Goal: Task Accomplishment & Management: Use online tool/utility

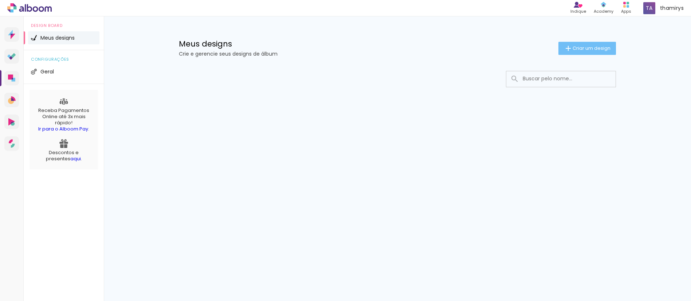
click at [572, 48] on span "Criar um design" at bounding box center [591, 48] width 38 height 5
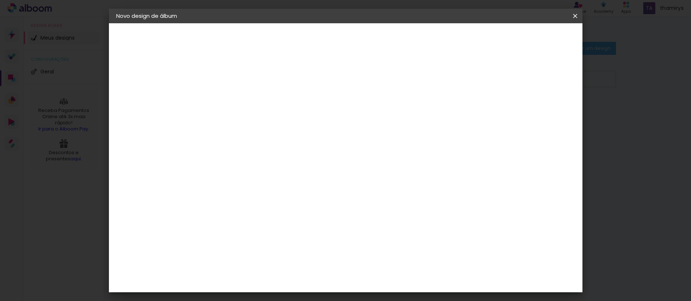
click at [235, 98] on input at bounding box center [235, 97] width 0 height 11
type input "teste"
type paper-input "teste"
drag, startPoint x: 550, startPoint y: 39, endPoint x: 539, endPoint y: 44, distance: 11.6
click at [0, 0] on slot "Avançar" at bounding box center [0, 0] width 0 height 0
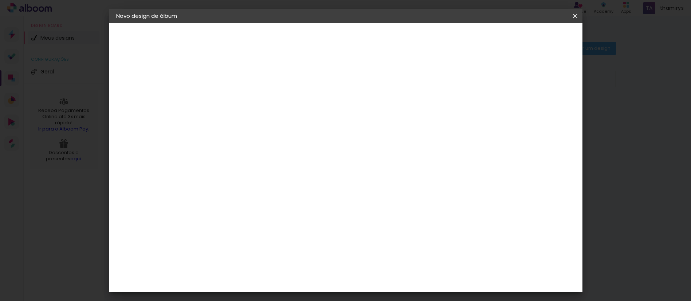
scroll to position [582, 0]
click at [249, 221] on div "Fênix Álbuns" at bounding box center [239, 227] width 19 height 12
click at [0, 0] on slot "Avançar" at bounding box center [0, 0] width 0 height 0
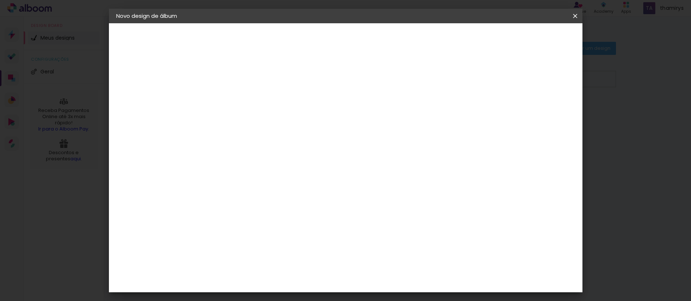
click at [0, 0] on slot "Avançar" at bounding box center [0, 0] width 0 height 0
click at [488, 79] on div at bounding box center [485, 78] width 7 height 7
type paper-checkbox "on"
click at [488, 77] on div at bounding box center [485, 78] width 7 height 7
click at [518, 78] on div "Mostrar sangria" at bounding box center [512, 78] width 48 height 9
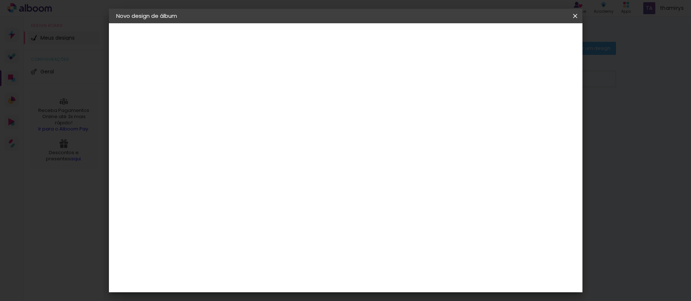
click at [529, 41] on span "Iniciar design" at bounding box center [512, 38] width 33 height 5
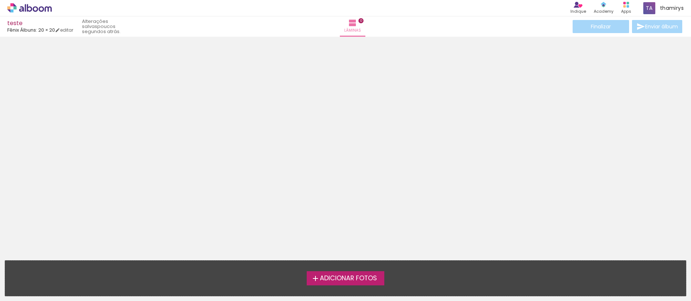
click at [353, 132] on div at bounding box center [345, 146] width 691 height 214
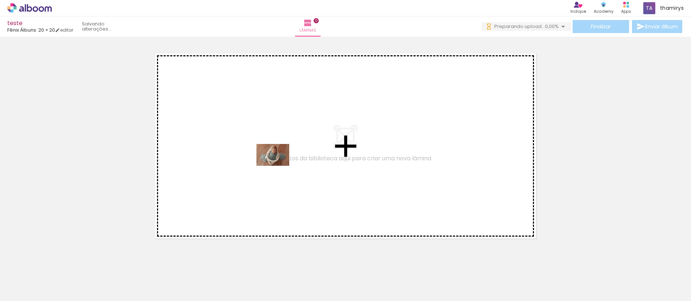
drag, startPoint x: 100, startPoint y: 257, endPoint x: 261, endPoint y: 175, distance: 180.4
click at [279, 162] on quentale-workspace at bounding box center [345, 150] width 691 height 301
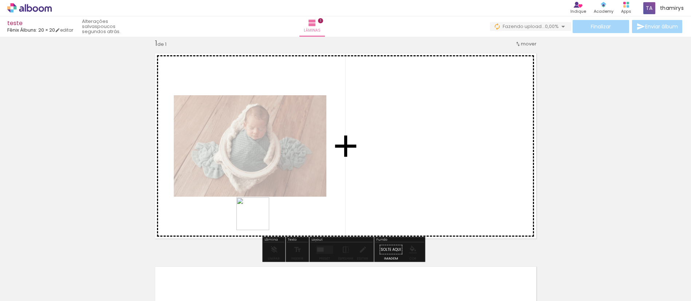
drag, startPoint x: 161, startPoint y: 260, endPoint x: 276, endPoint y: 216, distance: 123.2
click at [280, 206] on quentale-workspace at bounding box center [345, 150] width 691 height 301
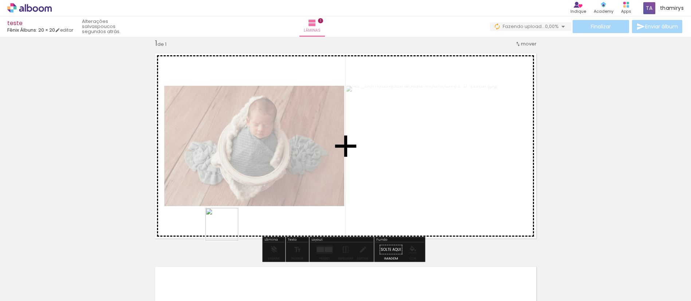
drag, startPoint x: 168, startPoint y: 275, endPoint x: 220, endPoint y: 242, distance: 61.0
click at [229, 225] on quentale-workspace at bounding box center [345, 150] width 691 height 301
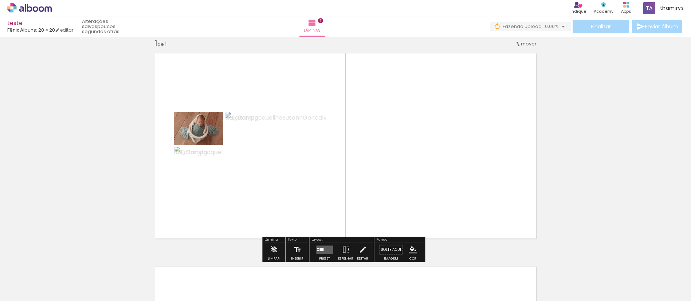
drag, startPoint x: 196, startPoint y: 280, endPoint x: 291, endPoint y: 224, distance: 110.5
click at [315, 204] on quentale-workspace at bounding box center [345, 150] width 691 height 301
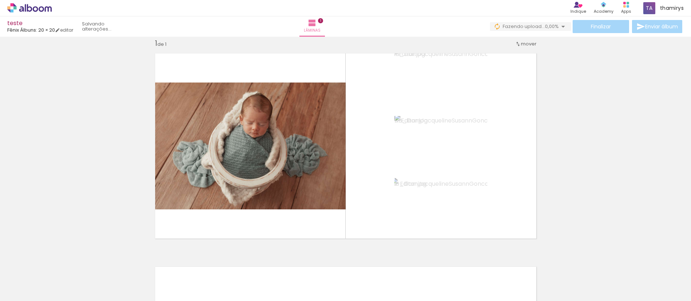
scroll to position [24, 0]
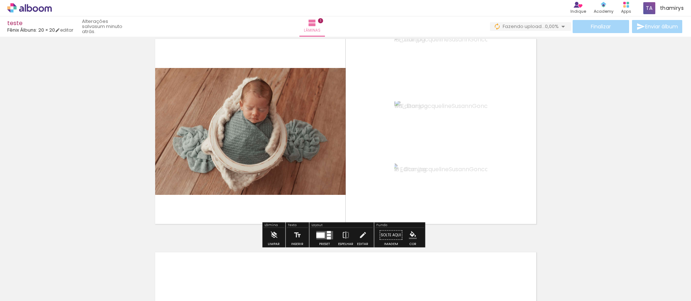
click at [325, 237] on quentale-layouter at bounding box center [324, 235] width 17 height 8
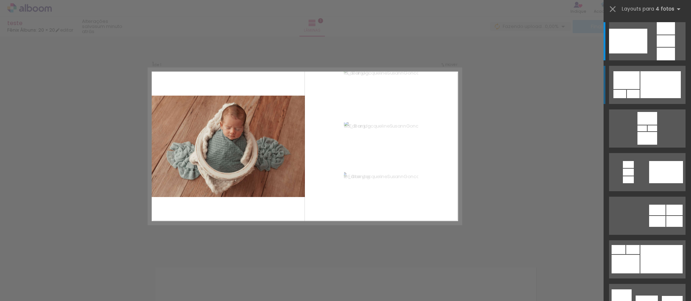
scroll to position [9, 0]
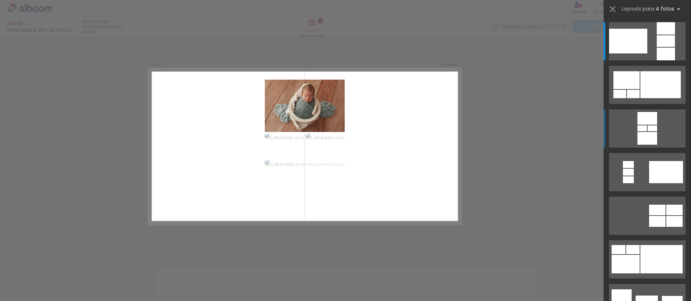
click at [641, 131] on div at bounding box center [641, 129] width 9 height 6
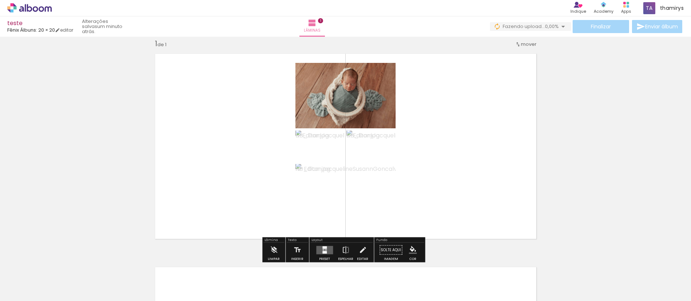
scroll to position [0, 0]
click at [324, 251] on quentale-layouter at bounding box center [324, 250] width 17 height 8
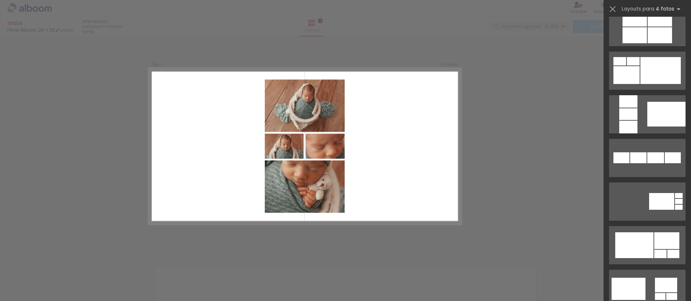
scroll to position [428, 0]
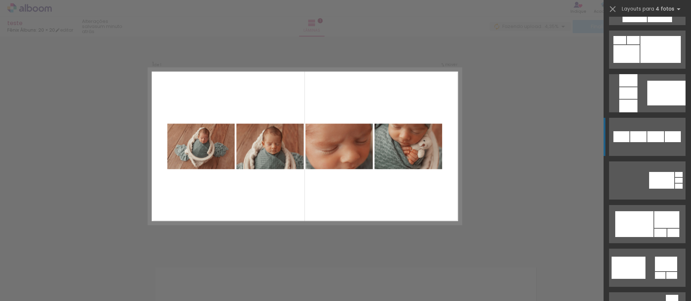
click at [647, 140] on div at bounding box center [655, 136] width 17 height 11
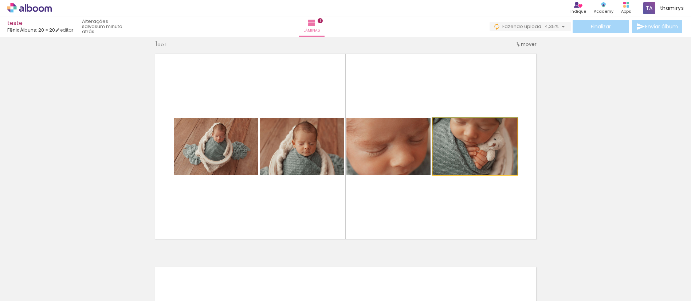
click at [477, 157] on quentale-photo at bounding box center [474, 146] width 84 height 57
drag, startPoint x: 461, startPoint y: 157, endPoint x: 452, endPoint y: 160, distance: 9.5
click at [460, 157] on quentale-photo at bounding box center [474, 146] width 84 height 57
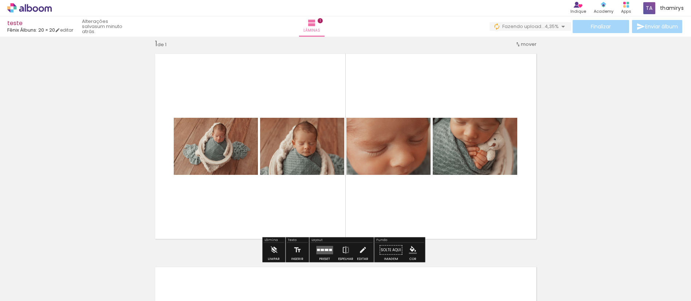
click at [394, 157] on quentale-photo at bounding box center [388, 146] width 84 height 57
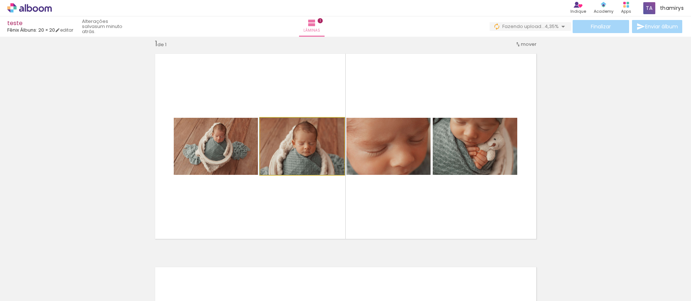
drag, startPoint x: 311, startPoint y: 160, endPoint x: 307, endPoint y: 161, distance: 4.4
click at [311, 160] on quentale-photo at bounding box center [302, 146] width 84 height 57
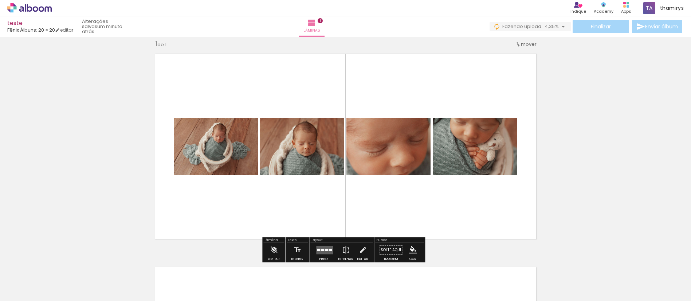
click at [228, 162] on quentale-photo at bounding box center [216, 146] width 84 height 57
click at [222, 162] on quentale-photo at bounding box center [216, 146] width 84 height 57
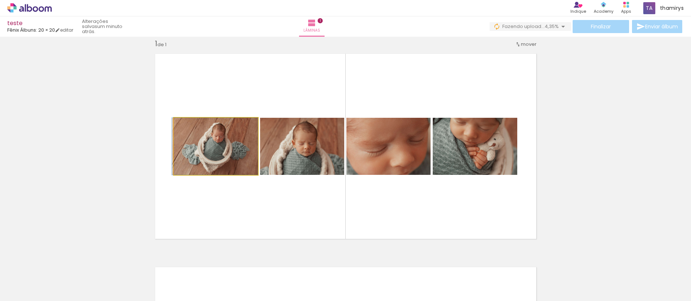
drag, startPoint x: 225, startPoint y: 162, endPoint x: 214, endPoint y: 161, distance: 10.6
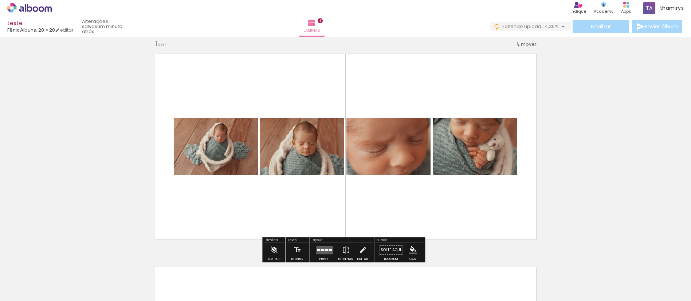
drag, startPoint x: 263, startPoint y: 203, endPoint x: 260, endPoint y: 194, distance: 9.5
click at [263, 203] on quentale-layouter at bounding box center [345, 146] width 391 height 195
drag, startPoint x: 215, startPoint y: 89, endPoint x: 402, endPoint y: 190, distance: 212.7
click at [405, 191] on quentale-layouter at bounding box center [345, 146] width 391 height 195
click at [224, 156] on quentale-photo at bounding box center [216, 146] width 84 height 57
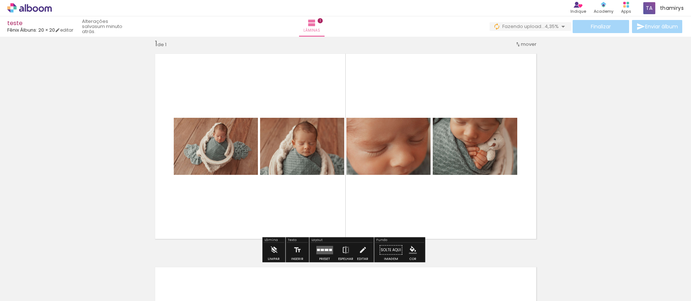
click at [206, 150] on quentale-photo at bounding box center [216, 146] width 84 height 57
drag, startPoint x: 222, startPoint y: 151, endPoint x: 242, endPoint y: 151, distance: 20.8
click at [223, 151] on quentale-photo at bounding box center [216, 146] width 84 height 57
click at [401, 201] on quentale-layouter at bounding box center [345, 146] width 391 height 195
click at [606, 133] on div "Inserir lâmina 1 de 1" at bounding box center [345, 244] width 691 height 428
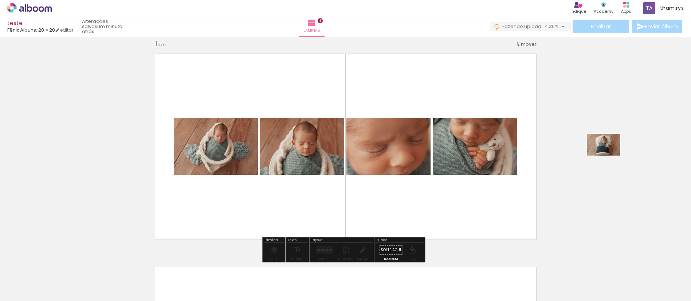
drag, startPoint x: 317, startPoint y: 276, endPoint x: 598, endPoint y: 171, distance: 300.1
click at [604, 165] on quentale-workspace at bounding box center [345, 150] width 691 height 301
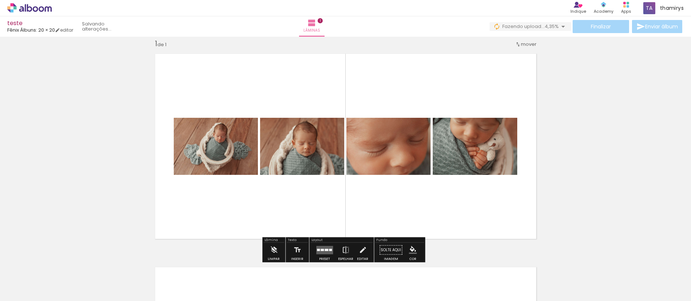
click at [564, 191] on div "Inserir lâmina 1 de 1" at bounding box center [345, 244] width 691 height 428
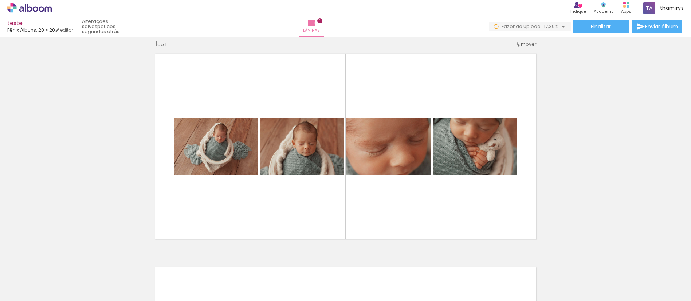
scroll to position [0, 137]
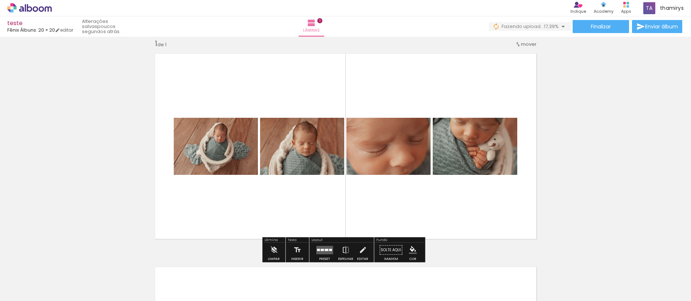
drag, startPoint x: 601, startPoint y: 155, endPoint x: 598, endPoint y: 152, distance: 4.4
click at [600, 155] on div "Inserir lâmina 1 de 1" at bounding box center [345, 244] width 691 height 428
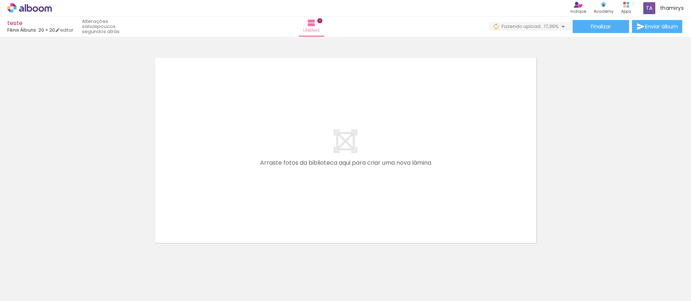
scroll to position [237, 0]
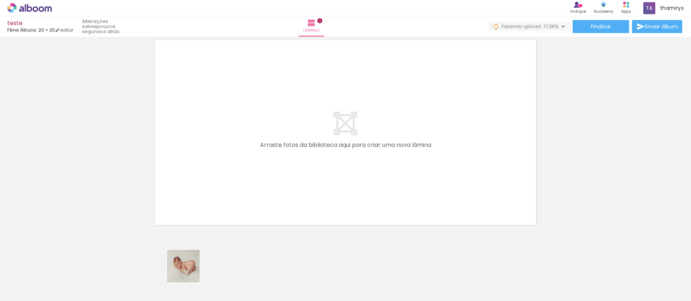
drag, startPoint x: 183, startPoint y: 278, endPoint x: 231, endPoint y: 198, distance: 94.2
click at [246, 172] on quentale-workspace at bounding box center [345, 150] width 691 height 301
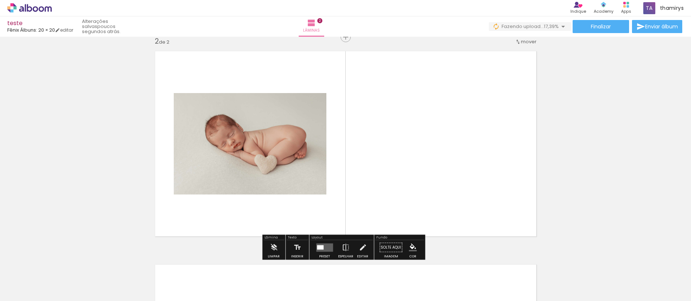
scroll to position [223, 0]
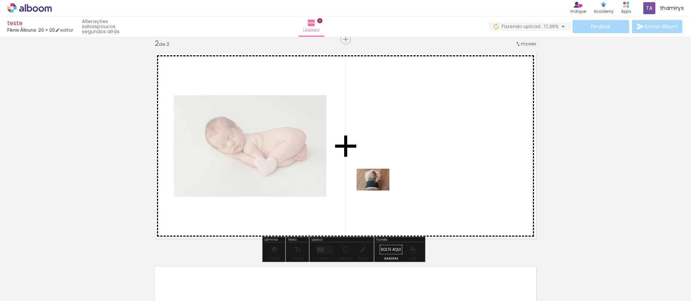
drag, startPoint x: 207, startPoint y: 248, endPoint x: 397, endPoint y: 187, distance: 199.9
click at [397, 187] on quentale-workspace at bounding box center [345, 150] width 691 height 301
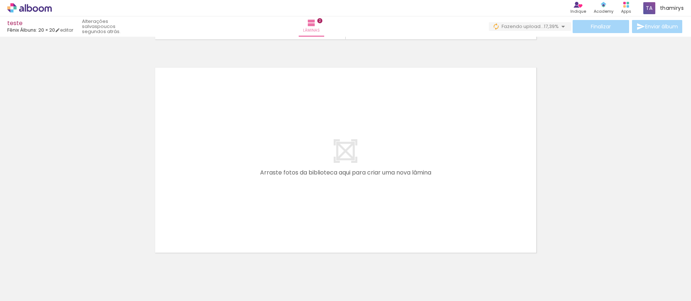
scroll to position [440, 0]
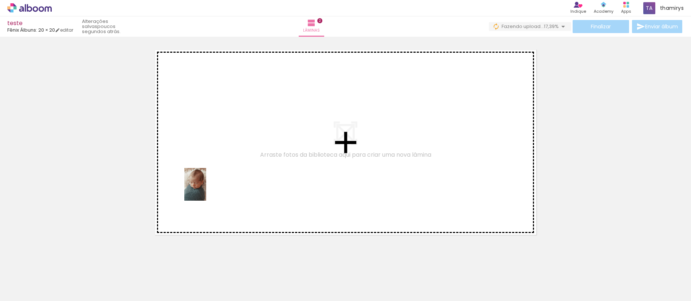
drag, startPoint x: 103, startPoint y: 279, endPoint x: 246, endPoint y: 194, distance: 166.8
click at [246, 182] on quentale-workspace at bounding box center [345, 150] width 691 height 301
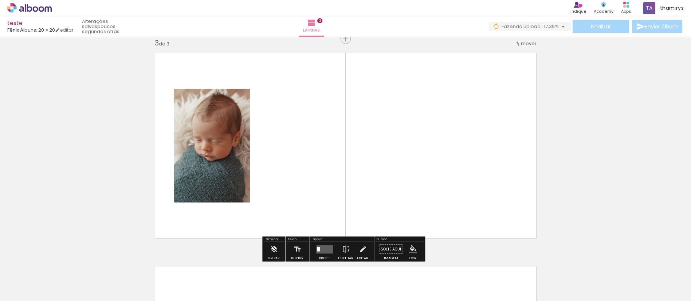
scroll to position [437, 0]
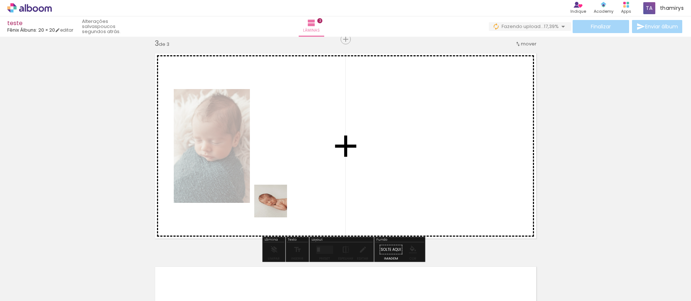
drag, startPoint x: 241, startPoint y: 248, endPoint x: 302, endPoint y: 178, distance: 92.6
click at [302, 178] on quentale-workspace at bounding box center [345, 150] width 691 height 301
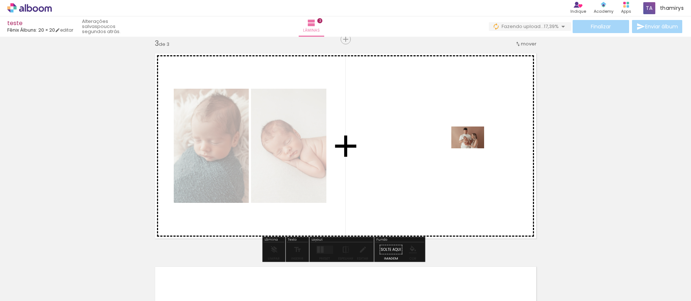
drag, startPoint x: 307, startPoint y: 281, endPoint x: 431, endPoint y: 209, distance: 143.9
click at [474, 142] on quentale-workspace at bounding box center [345, 150] width 691 height 301
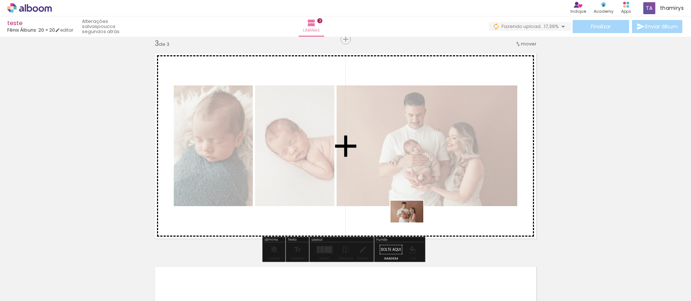
drag, startPoint x: 345, startPoint y: 282, endPoint x: 412, endPoint y: 233, distance: 82.7
click at [412, 222] on quentale-workspace at bounding box center [345, 150] width 691 height 301
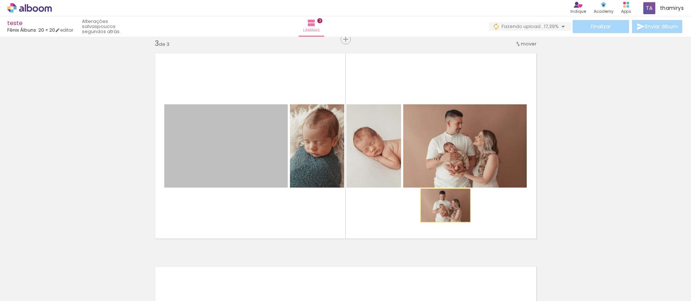
drag, startPoint x: 235, startPoint y: 165, endPoint x: 444, endPoint y: 207, distance: 212.8
click at [443, 205] on quentale-layouter at bounding box center [345, 145] width 391 height 195
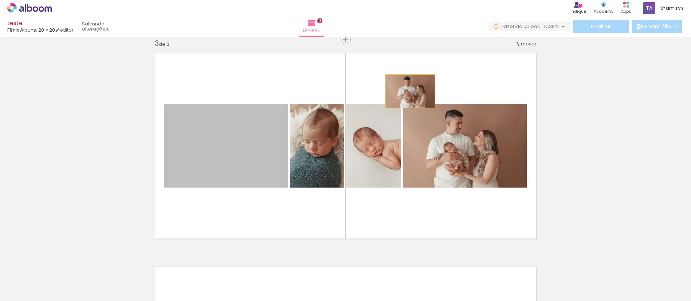
drag, startPoint x: 228, startPoint y: 165, endPoint x: 408, endPoint y: 91, distance: 193.9
click at [408, 91] on quentale-layouter at bounding box center [345, 145] width 391 height 195
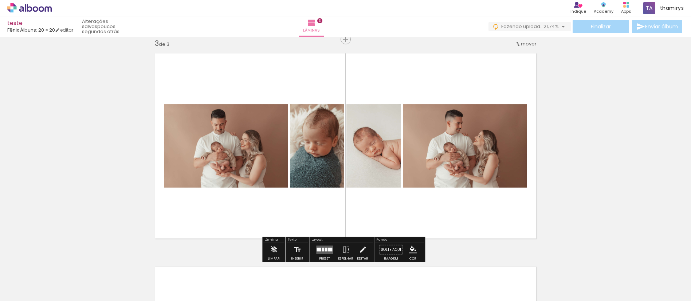
click at [325, 249] on div at bounding box center [325, 250] width 2 height 4
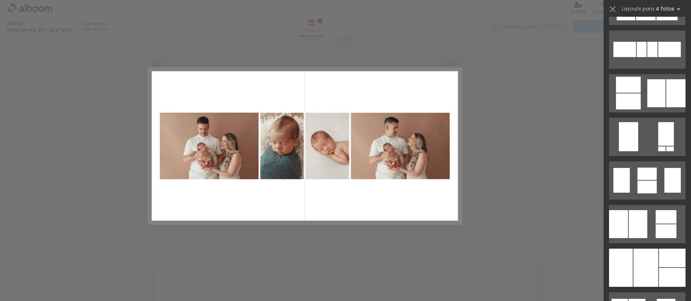
scroll to position [0, 0]
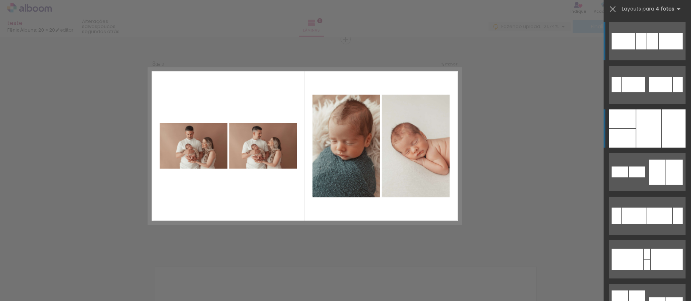
click at [645, 134] on div at bounding box center [648, 129] width 25 height 38
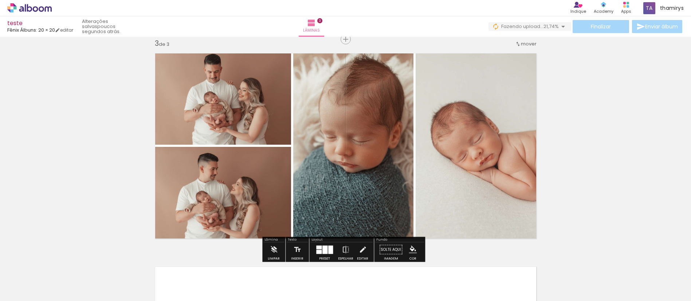
click at [508, 199] on quentale-photo at bounding box center [478, 145] width 126 height 195
drag, startPoint x: 328, startPoint y: 249, endPoint x: 335, endPoint y: 248, distance: 6.2
click at [328, 249] on div at bounding box center [330, 250] width 5 height 8
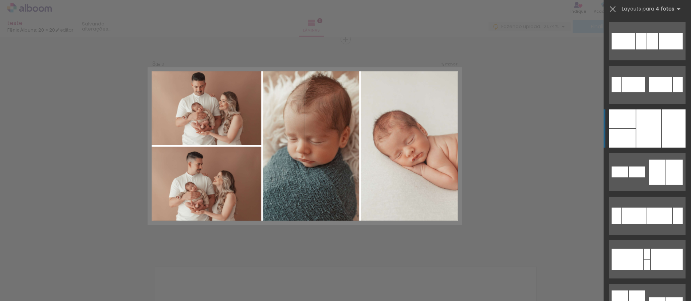
scroll to position [87, 0]
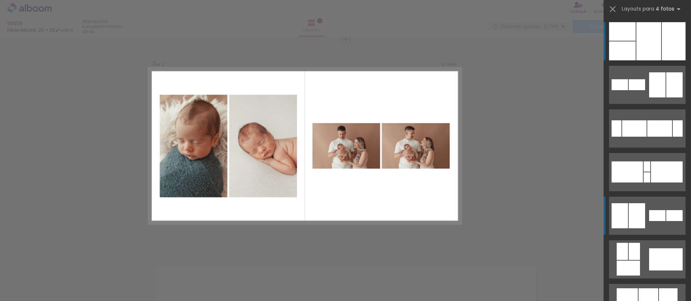
click at [641, 216] on div at bounding box center [636, 215] width 16 height 25
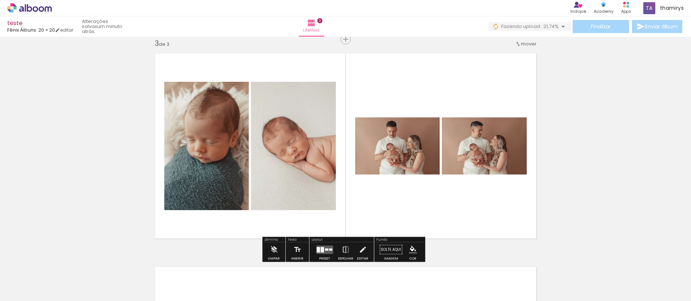
click at [440, 102] on quentale-layouter at bounding box center [345, 145] width 391 height 195
drag, startPoint x: 427, startPoint y: 202, endPoint x: 391, endPoint y: 210, distance: 37.3
click at [426, 202] on quentale-layouter at bounding box center [345, 145] width 391 height 195
drag, startPoint x: 321, startPoint y: 249, endPoint x: 334, endPoint y: 246, distance: 13.2
click at [321, 249] on div at bounding box center [321, 249] width 3 height 5
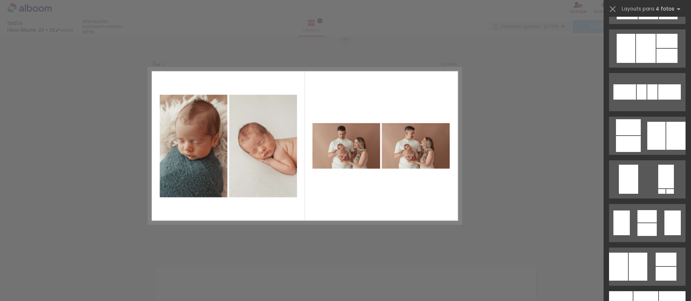
scroll to position [428, 0]
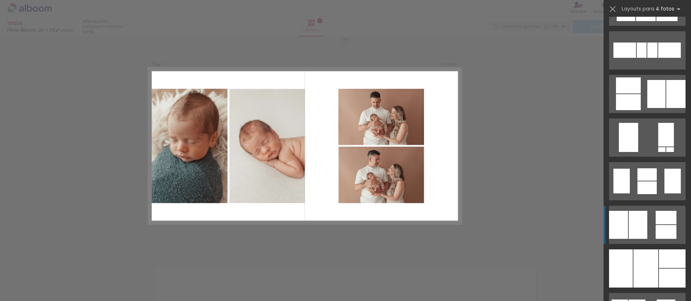
click at [630, 223] on div at bounding box center [637, 225] width 19 height 28
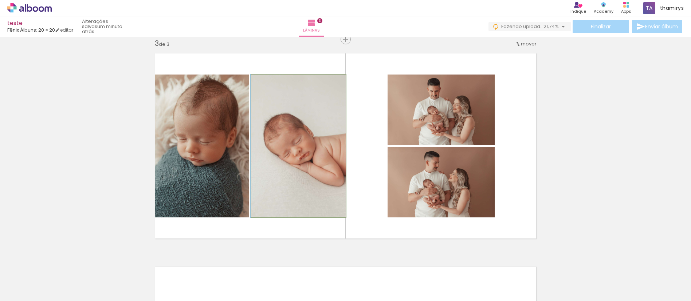
drag, startPoint x: 273, startPoint y: 182, endPoint x: 267, endPoint y: 181, distance: 6.2
click at [273, 182] on quentale-photo at bounding box center [298, 146] width 94 height 143
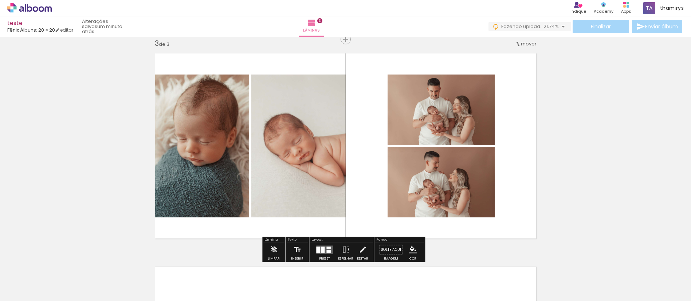
click at [277, 175] on quentale-photo at bounding box center [298, 146] width 94 height 143
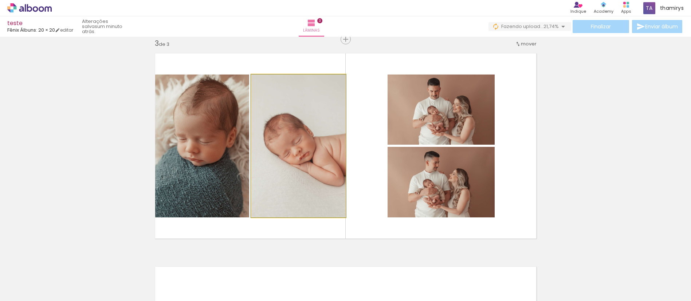
click at [270, 178] on quentale-photo at bounding box center [298, 146] width 94 height 143
click at [265, 182] on quentale-photo at bounding box center [298, 146] width 94 height 143
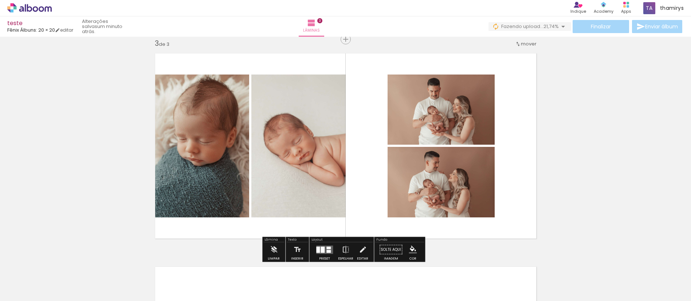
click at [270, 183] on quentale-photo at bounding box center [298, 146] width 94 height 143
click at [270, 179] on quentale-photo at bounding box center [298, 146] width 94 height 143
click at [272, 181] on quentale-photo at bounding box center [298, 146] width 94 height 143
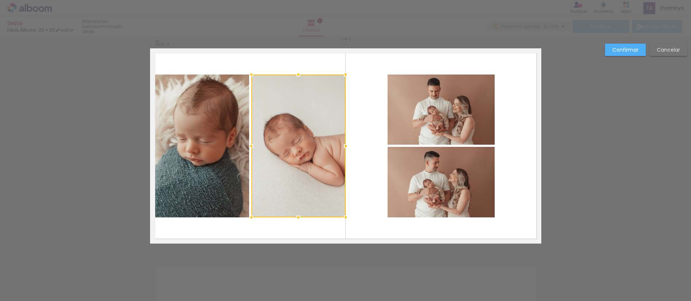
click at [274, 183] on div at bounding box center [298, 146] width 94 height 143
click at [224, 182] on quentale-photo at bounding box center [199, 146] width 99 height 143
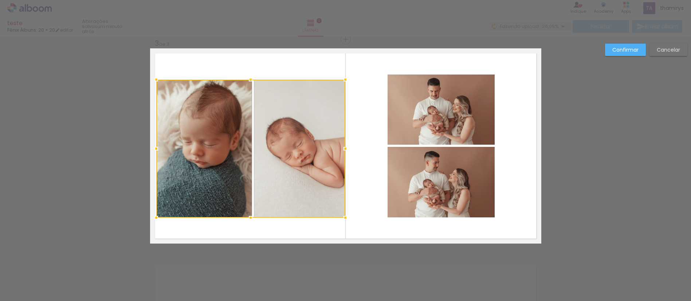
drag, startPoint x: 146, startPoint y: 74, endPoint x: 153, endPoint y: 79, distance: 8.9
click at [152, 79] on div at bounding box center [156, 79] width 15 height 15
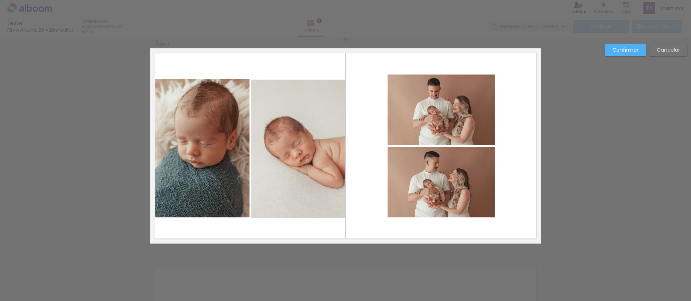
drag, startPoint x: 596, startPoint y: 139, endPoint x: 618, endPoint y: 100, distance: 44.8
click at [596, 139] on div "Confirmar Cancelar" at bounding box center [345, 36] width 691 height 872
click at [0, 0] on slot "Confirmar" at bounding box center [0, 0] width 0 height 0
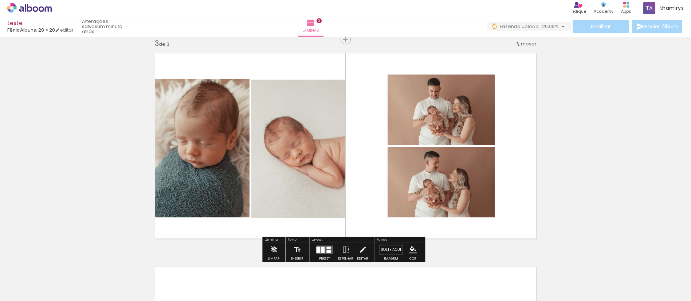
drag, startPoint x: 293, startPoint y: 149, endPoint x: 289, endPoint y: 151, distance: 5.0
click at [294, 149] on quentale-photo at bounding box center [298, 149] width 94 height 138
click at [286, 151] on quentale-photo at bounding box center [298, 149] width 94 height 138
click at [286, 150] on quentale-photo at bounding box center [298, 149] width 94 height 138
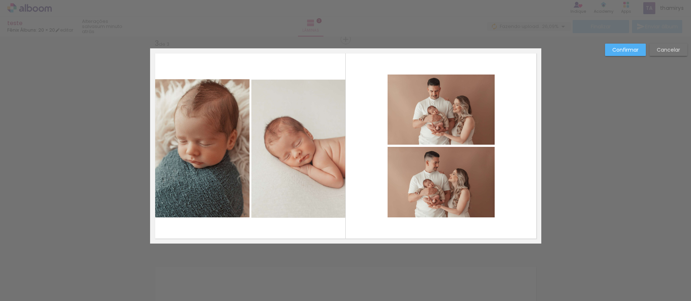
click at [241, 258] on div "Confirmar Cancelar" at bounding box center [345, 36] width 691 height 872
click at [0, 0] on slot "Confirmar" at bounding box center [0, 0] width 0 height 0
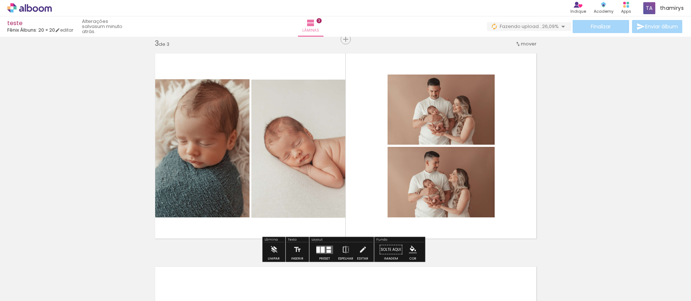
click at [549, 122] on div "Inserir lâmina 1 de 3 Inserir lâmina 2 de 3 Inserir lâmina 3 de 3" at bounding box center [345, 29] width 691 height 855
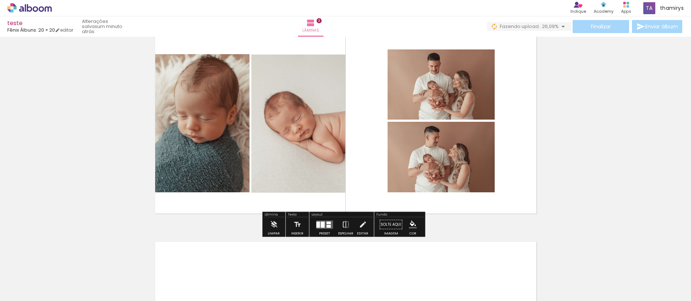
scroll to position [466, 0]
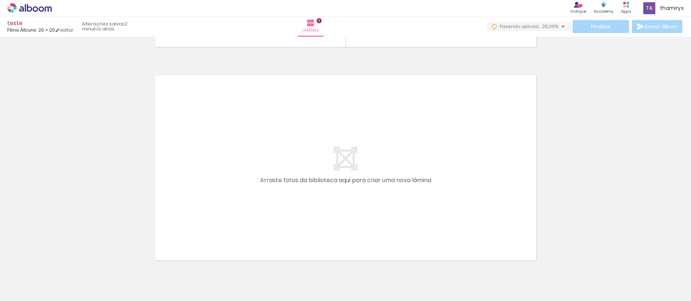
scroll to position [664, 0]
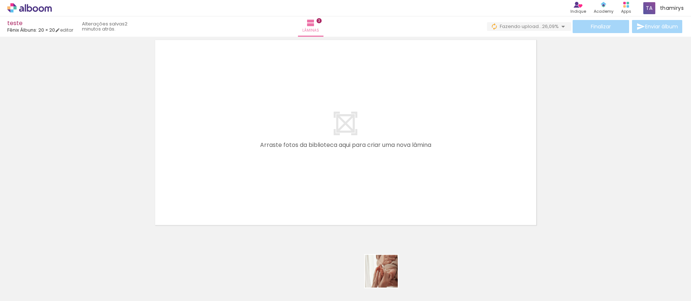
drag, startPoint x: 387, startPoint y: 277, endPoint x: 358, endPoint y: 164, distance: 116.8
click at [336, 179] on quentale-workspace at bounding box center [345, 150] width 691 height 301
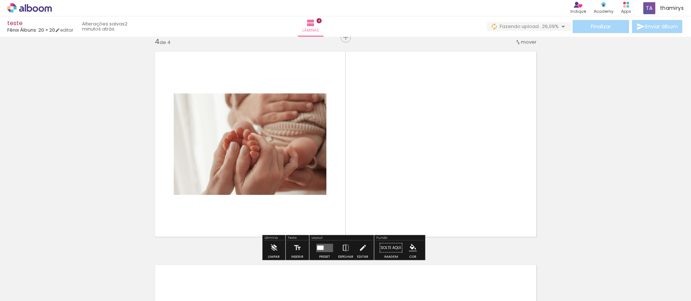
scroll to position [651, 0]
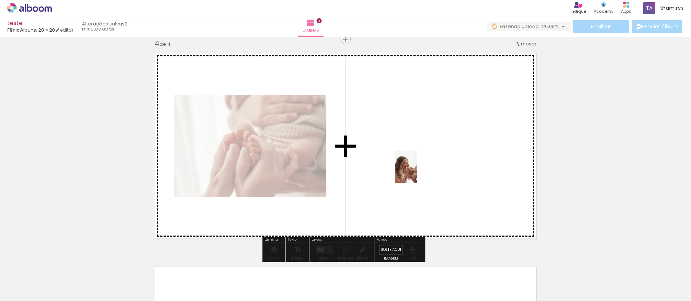
drag, startPoint x: 427, startPoint y: 275, endPoint x: 434, endPoint y: 183, distance: 91.6
click at [416, 170] on quentale-workspace at bounding box center [345, 150] width 691 height 301
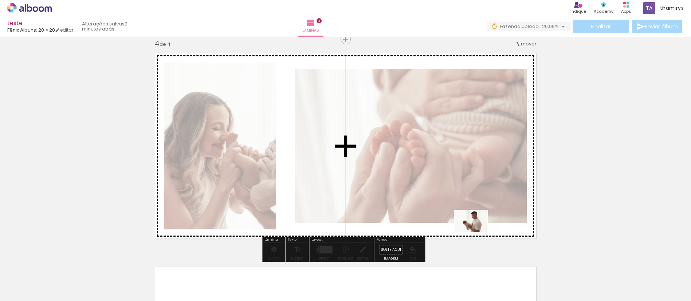
drag, startPoint x: 470, startPoint y: 284, endPoint x: 488, endPoint y: 253, distance: 35.6
click at [477, 232] on quentale-workspace at bounding box center [345, 150] width 691 height 301
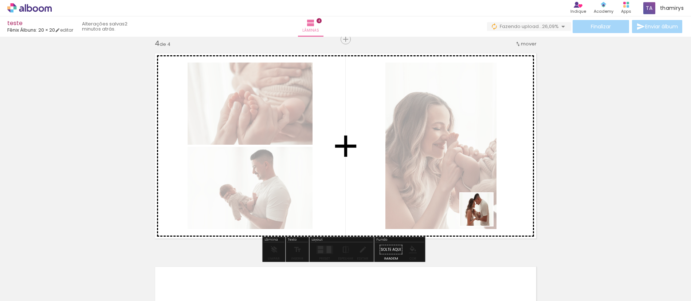
drag, startPoint x: 509, startPoint y: 283, endPoint x: 496, endPoint y: 228, distance: 56.1
click at [483, 206] on quentale-workspace at bounding box center [345, 150] width 691 height 301
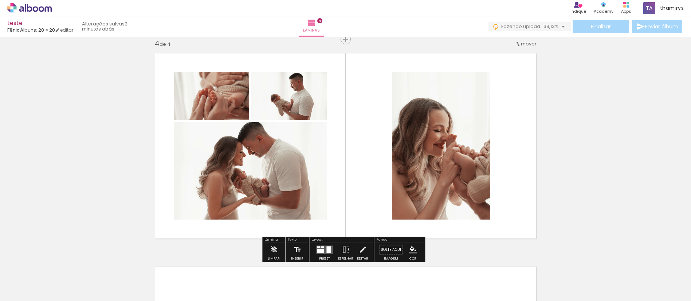
drag, startPoint x: 326, startPoint y: 246, endPoint x: 339, endPoint y: 246, distance: 12.7
click at [326, 247] on div at bounding box center [328, 249] width 4 height 7
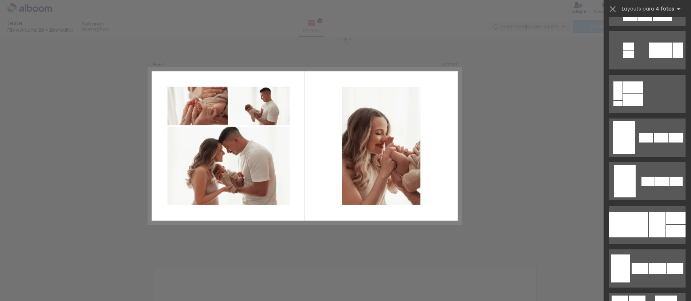
scroll to position [0, 0]
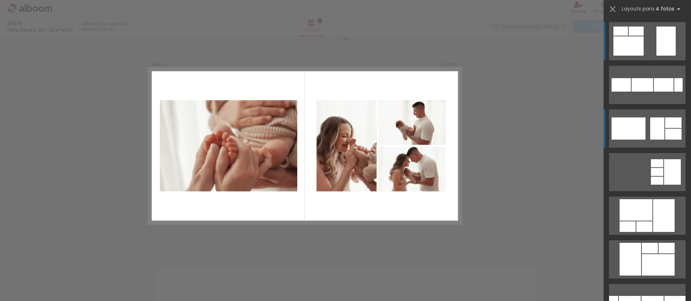
click at [656, 129] on div at bounding box center [657, 129] width 14 height 22
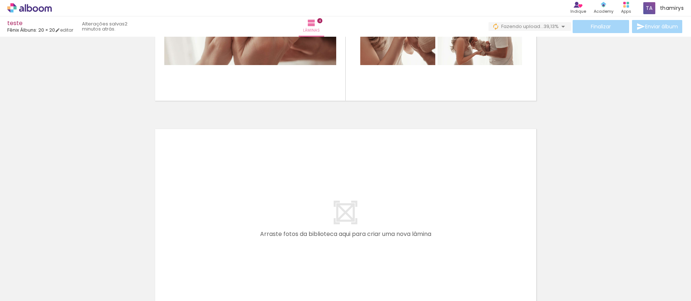
scroll to position [878, 0]
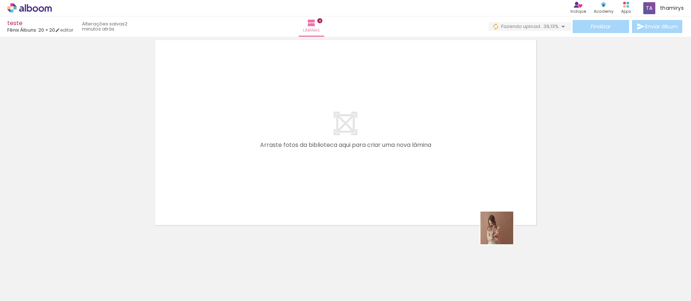
drag, startPoint x: 542, startPoint y: 274, endPoint x: 458, endPoint y: 196, distance: 114.9
click at [442, 190] on quentale-workspace at bounding box center [345, 150] width 691 height 301
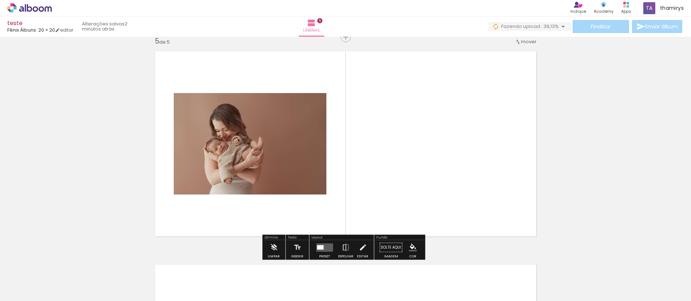
scroll to position [864, 0]
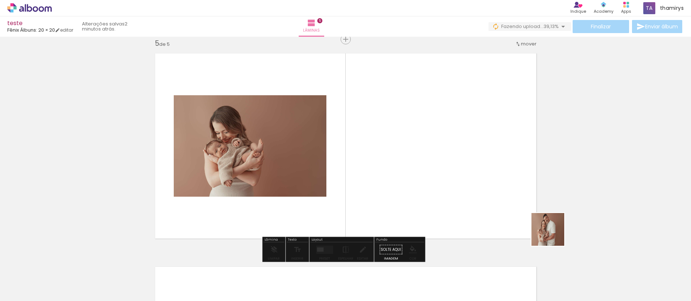
drag, startPoint x: 592, startPoint y: 281, endPoint x: 508, endPoint y: 210, distance: 109.8
click at [473, 186] on quentale-workspace at bounding box center [345, 150] width 691 height 301
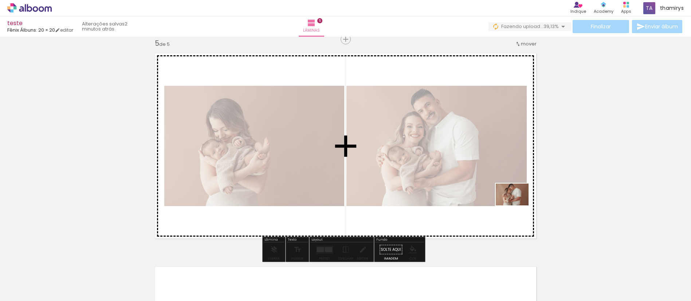
drag, startPoint x: 625, startPoint y: 280, endPoint x: 506, endPoint y: 216, distance: 134.9
click at [475, 194] on quentale-workspace at bounding box center [345, 150] width 691 height 301
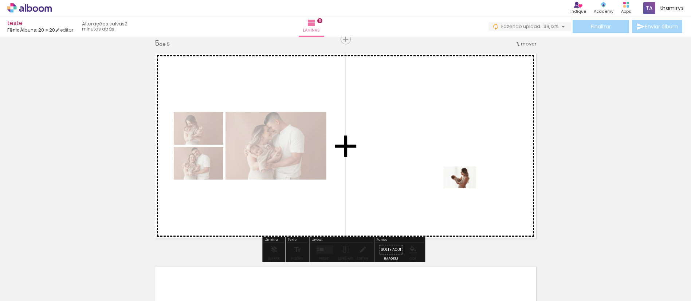
drag, startPoint x: 669, startPoint y: 284, endPoint x: 452, endPoint y: 187, distance: 237.7
click at [452, 187] on quentale-workspace at bounding box center [345, 150] width 691 height 301
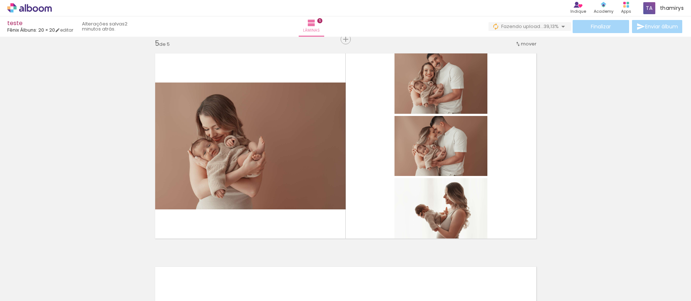
scroll to position [0, 309]
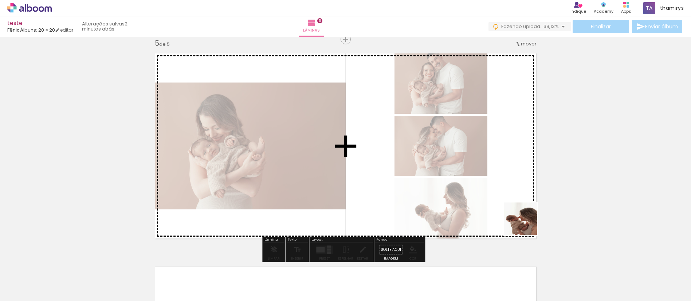
drag, startPoint x: 549, startPoint y: 286, endPoint x: 522, endPoint y: 205, distance: 85.1
click at [511, 196] on quentale-workspace at bounding box center [345, 150] width 691 height 301
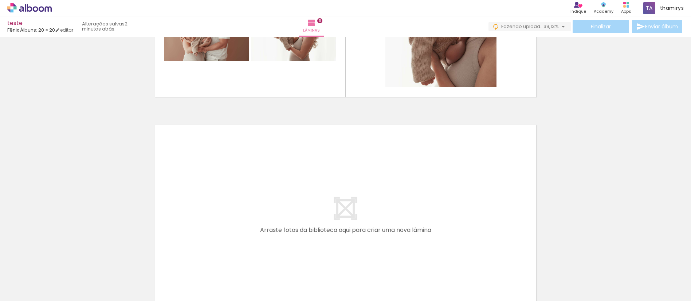
scroll to position [1038, 0]
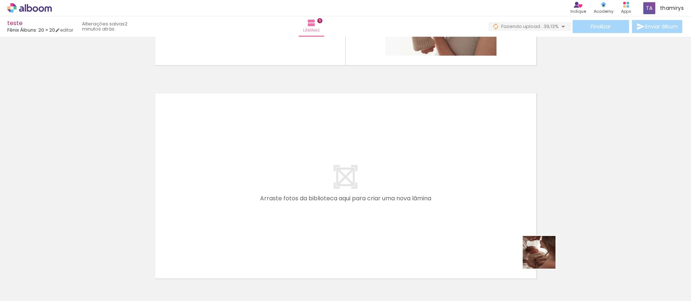
drag, startPoint x: 577, startPoint y: 275, endPoint x: 466, endPoint y: 220, distance: 124.2
click at [466, 220] on quentale-workspace at bounding box center [345, 150] width 691 height 301
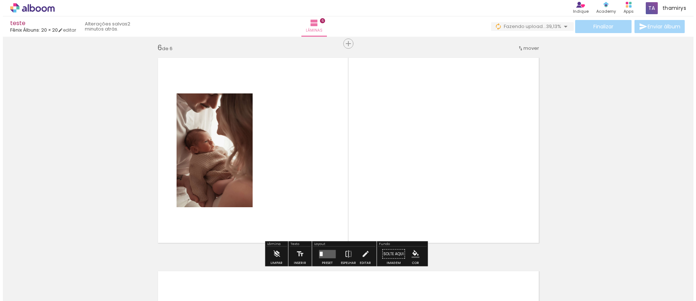
scroll to position [1078, 0]
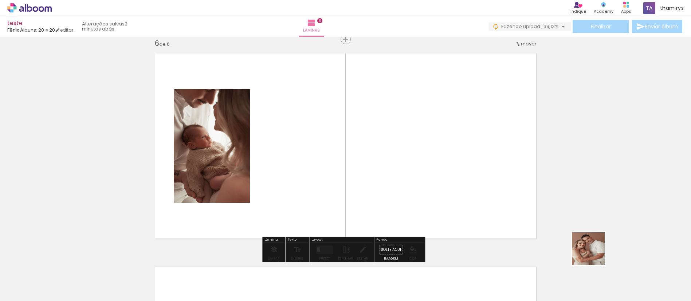
drag, startPoint x: 617, startPoint y: 278, endPoint x: 463, endPoint y: 189, distance: 177.3
click at [451, 195] on quentale-workspace at bounding box center [345, 150] width 691 height 301
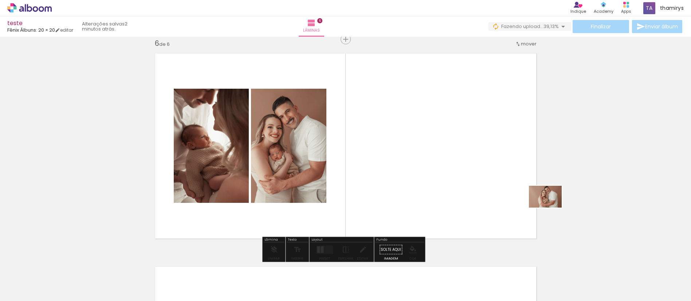
drag, startPoint x: 657, startPoint y: 278, endPoint x: 498, endPoint y: 193, distance: 180.1
click at [498, 193] on quentale-workspace at bounding box center [345, 150] width 691 height 301
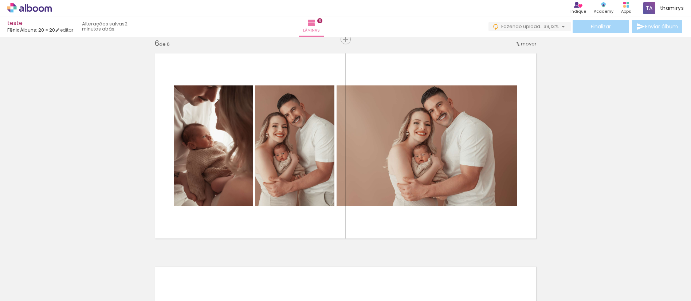
click at [595, 26] on div "Finalizar Enviar álbum" at bounding box center [585, 26] width 195 height 13
click at [560, 26] on iron-icon at bounding box center [562, 26] width 9 height 9
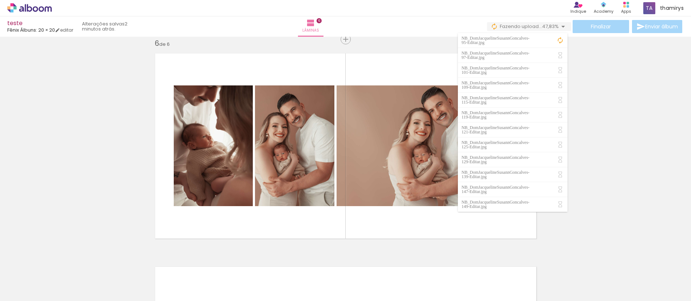
click at [561, 25] on iron-icon at bounding box center [562, 26] width 9 height 9
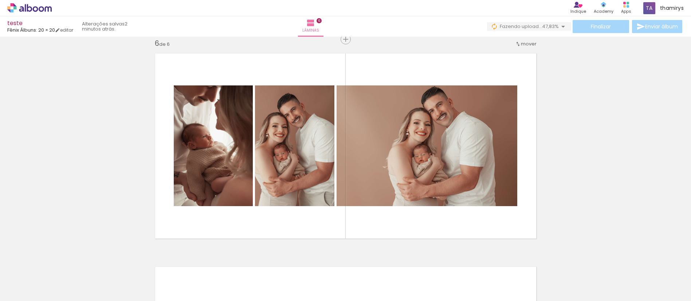
drag, startPoint x: 562, startPoint y: 29, endPoint x: 562, endPoint y: 35, distance: 5.5
click at [562, 29] on iron-icon at bounding box center [562, 26] width 9 height 9
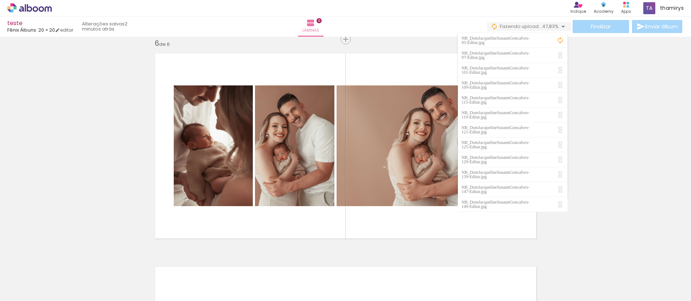
drag, startPoint x: 558, startPoint y: 40, endPoint x: 567, endPoint y: 43, distance: 9.0
click at [558, 40] on iron-icon at bounding box center [559, 40] width 7 height 7
click at [560, 39] on iron-icon at bounding box center [559, 40] width 7 height 7
click at [560, 38] on iron-icon at bounding box center [559, 40] width 7 height 7
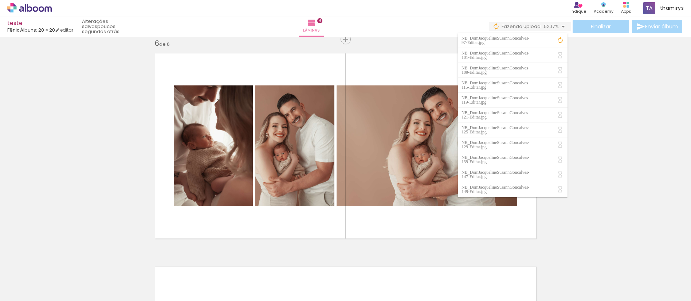
drag, startPoint x: 592, startPoint y: 78, endPoint x: 582, endPoint y: 66, distance: 16.1
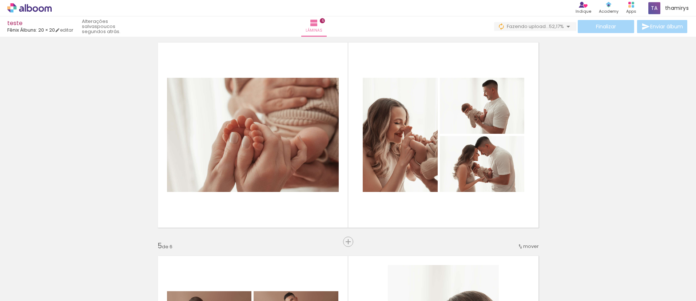
scroll to position [785, 0]
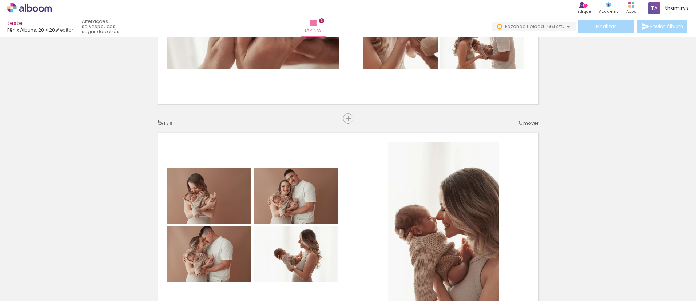
drag, startPoint x: 641, startPoint y: 184, endPoint x: 631, endPoint y: 214, distance: 32.1
click at [632, 213] on div "Inserir lâmina 1 de 6 Inserir lâmina 2 de 6 Inserir lâmina 3 de 6 Inserir lâmin…" at bounding box center [348, 2] width 696 height 1496
